Goal: Obtain resource: Obtain resource

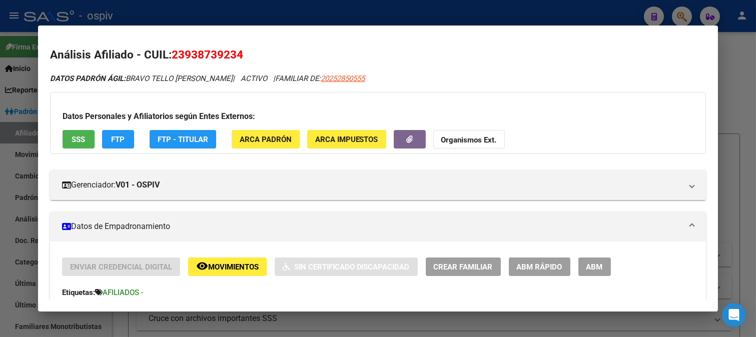
scroll to position [278, 0]
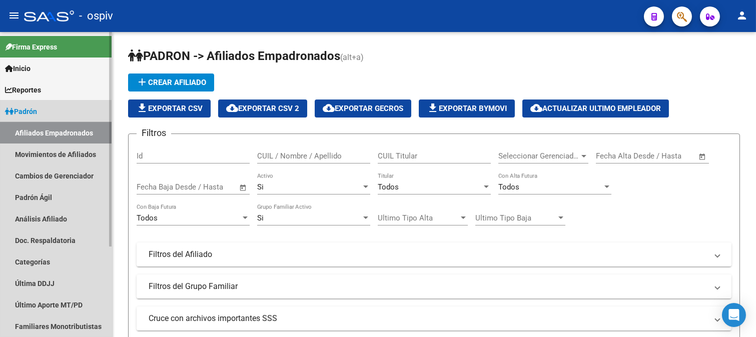
click at [68, 133] on link "Afiliados Empadronados" at bounding box center [56, 133] width 112 height 22
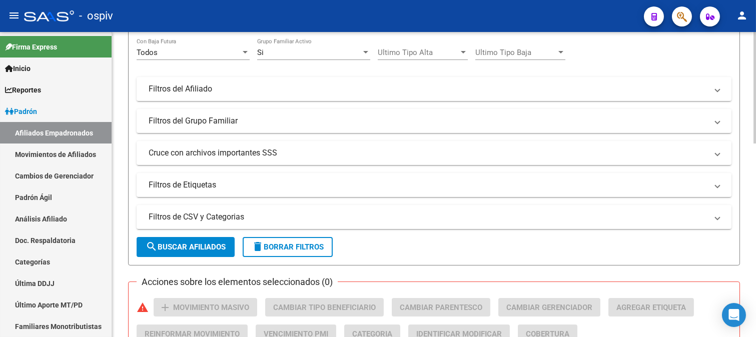
scroll to position [167, 0]
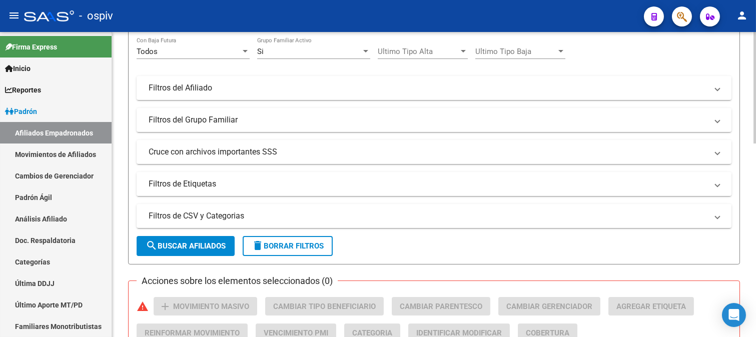
click at [193, 186] on mat-panel-title "Filtros de Etiquetas" at bounding box center [428, 184] width 559 height 11
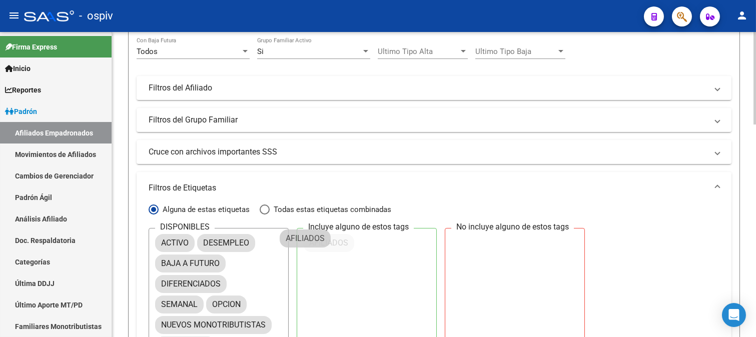
drag, startPoint x: 194, startPoint y: 261, endPoint x: 339, endPoint y: 233, distance: 148.3
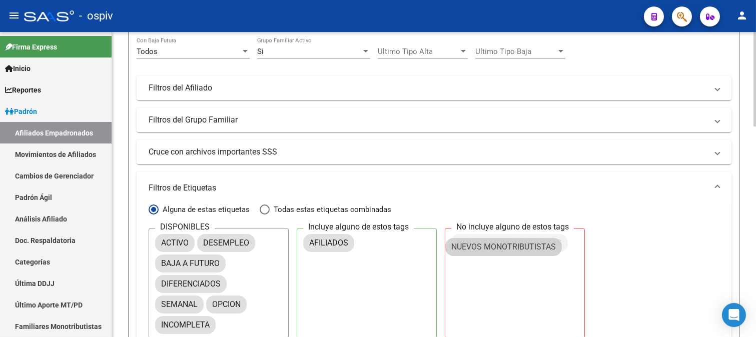
drag, startPoint x: 204, startPoint y: 321, endPoint x: 496, endPoint y: 243, distance: 302.4
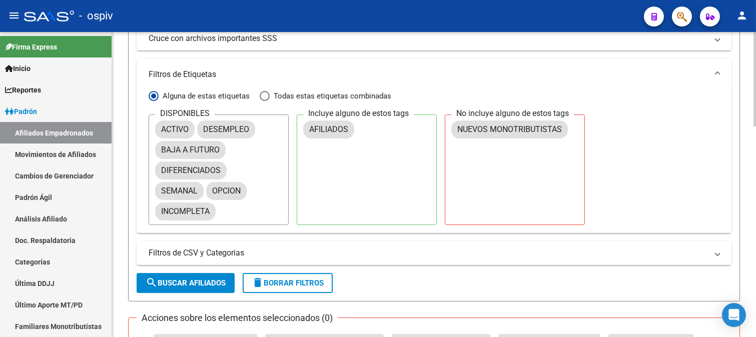
scroll to position [500, 0]
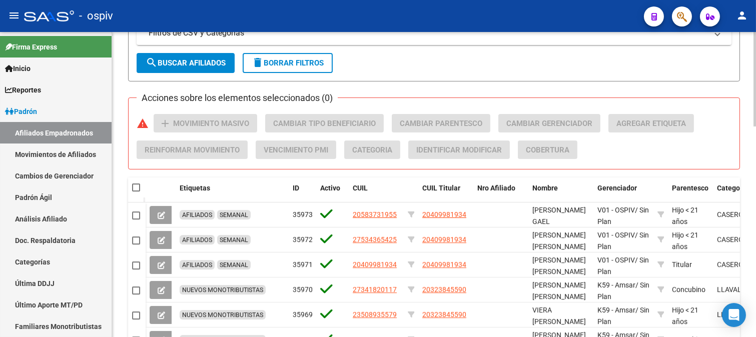
click at [198, 56] on button "search Buscar Afiliados" at bounding box center [186, 63] width 98 height 20
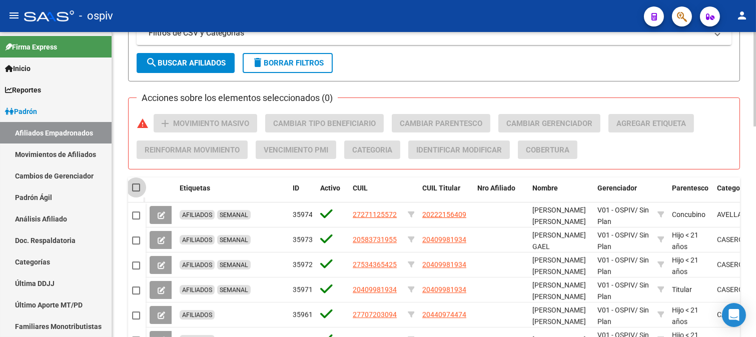
click at [137, 187] on span at bounding box center [136, 188] width 8 height 8
click at [136, 192] on input "checkbox" at bounding box center [136, 192] width 1 height 1
checkbox input "true"
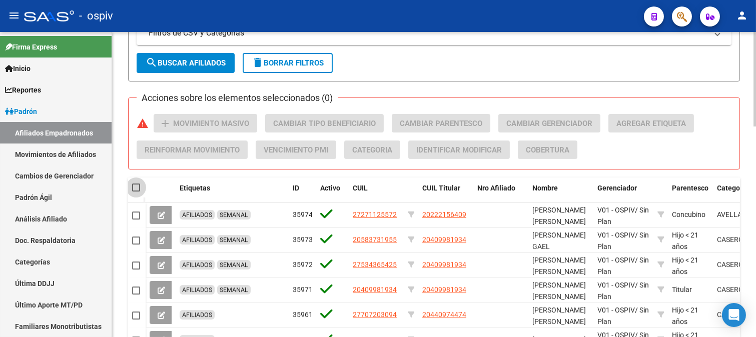
checkbox input "true"
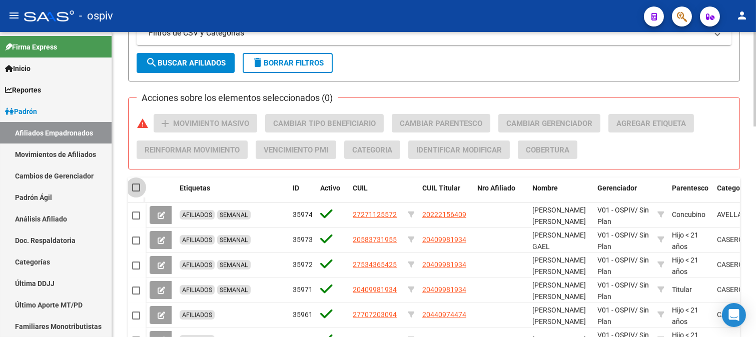
checkbox input "true"
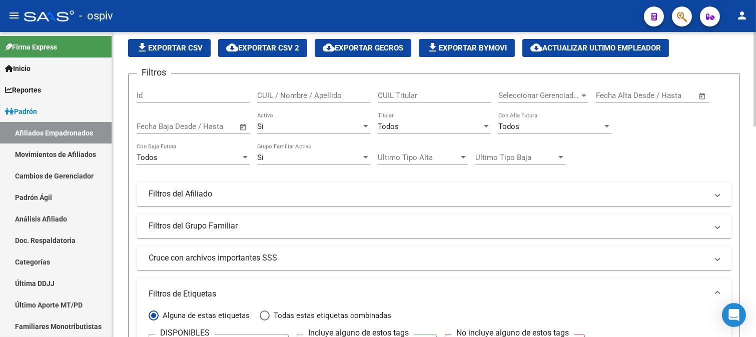
scroll to position [0, 0]
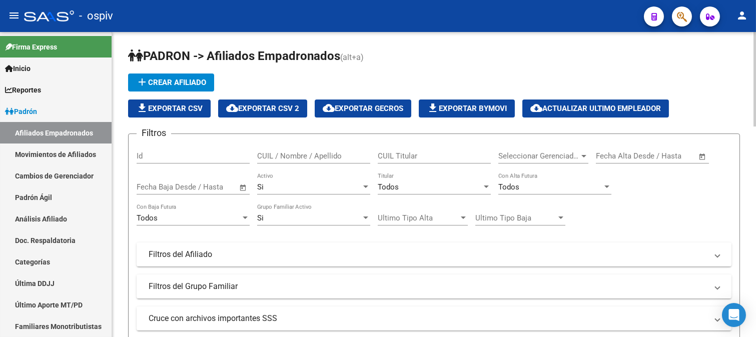
click at [288, 110] on span "cloud_download Exportar CSV 2" at bounding box center [262, 108] width 73 height 9
click at [690, 9] on app-search-popup at bounding box center [682, 15] width 20 height 13
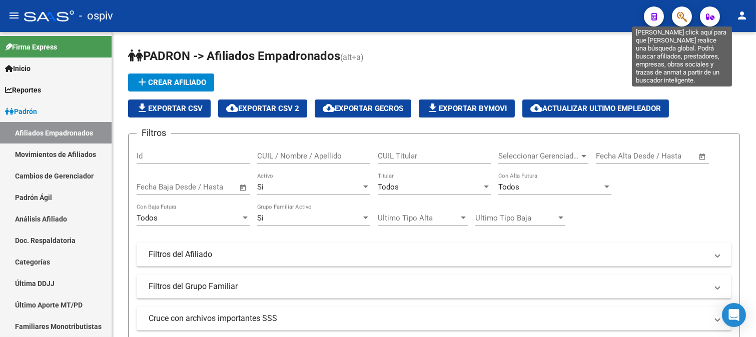
click at [686, 11] on icon "button" at bounding box center [682, 17] width 10 height 12
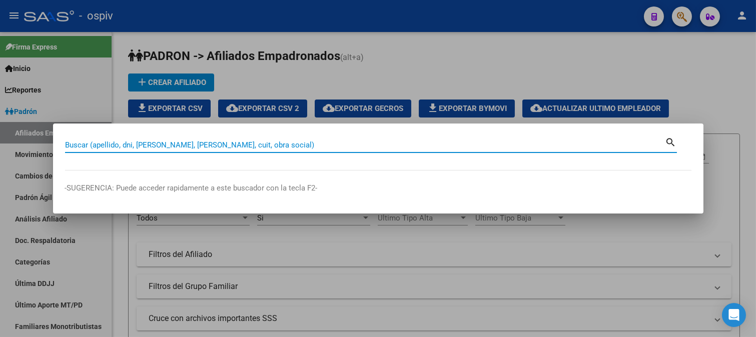
paste input "40998193"
type input "40998193"
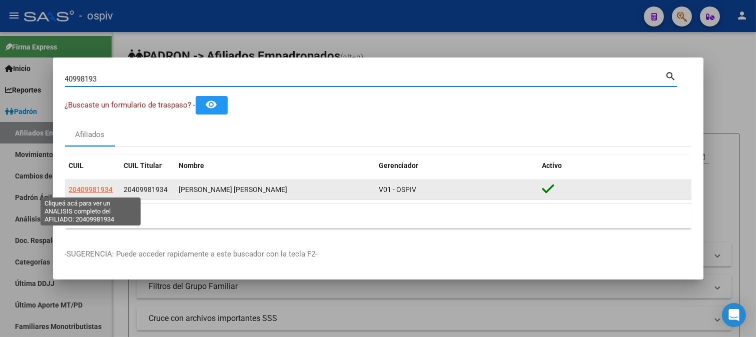
click at [78, 194] on span "20409981934" at bounding box center [91, 190] width 44 height 8
type textarea "20409981934"
